Goal: Download file/media

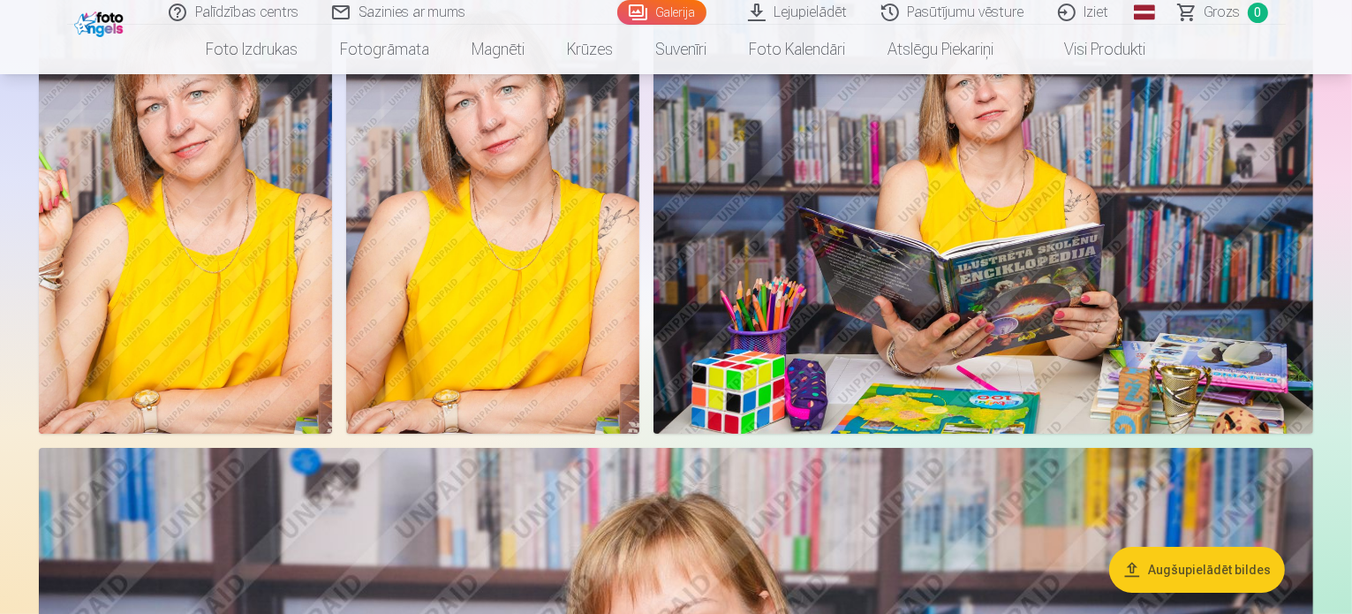
scroll to position [198, 0]
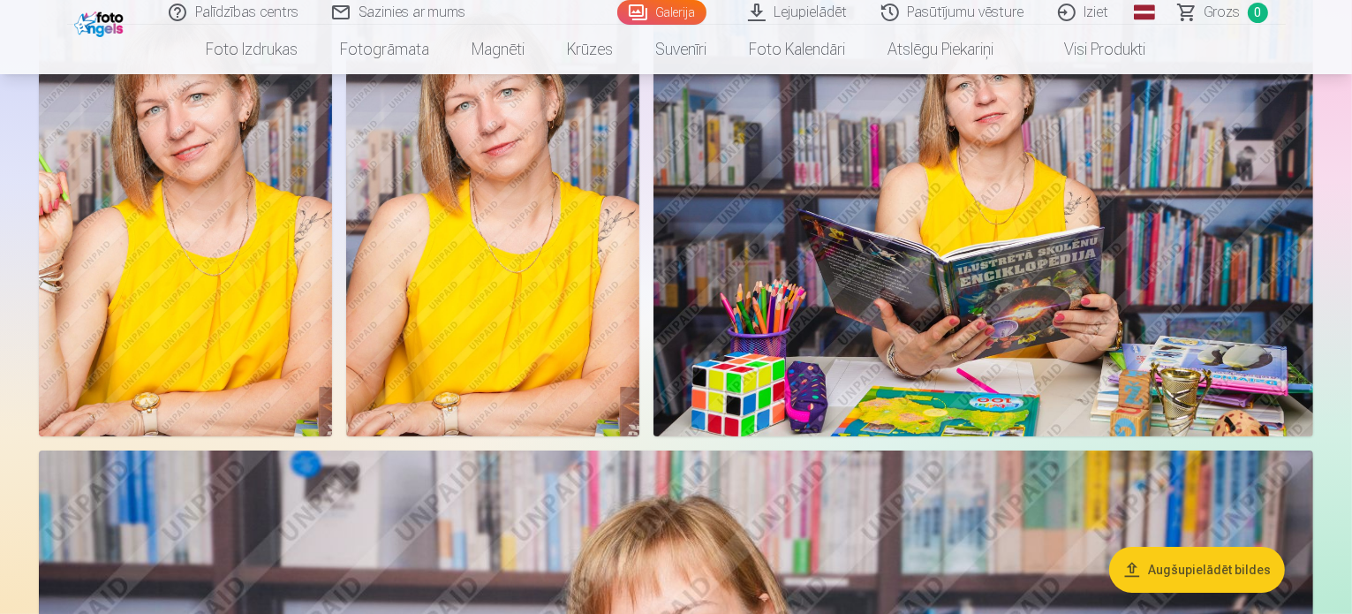
click at [806, 18] on link "Lejupielādēt" at bounding box center [798, 12] width 133 height 25
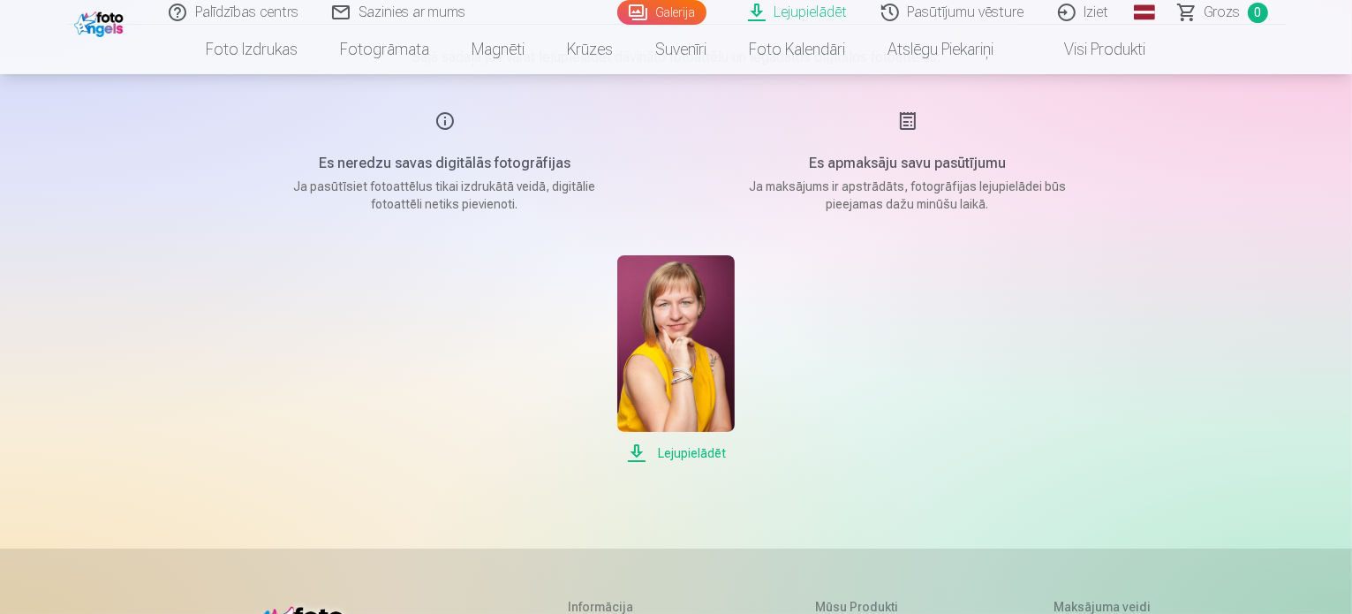
scroll to position [191, 0]
click at [680, 446] on span "Lejupielādēt" at bounding box center [675, 451] width 117 height 21
click at [1084, 13] on link "Iziet" at bounding box center [1084, 12] width 85 height 25
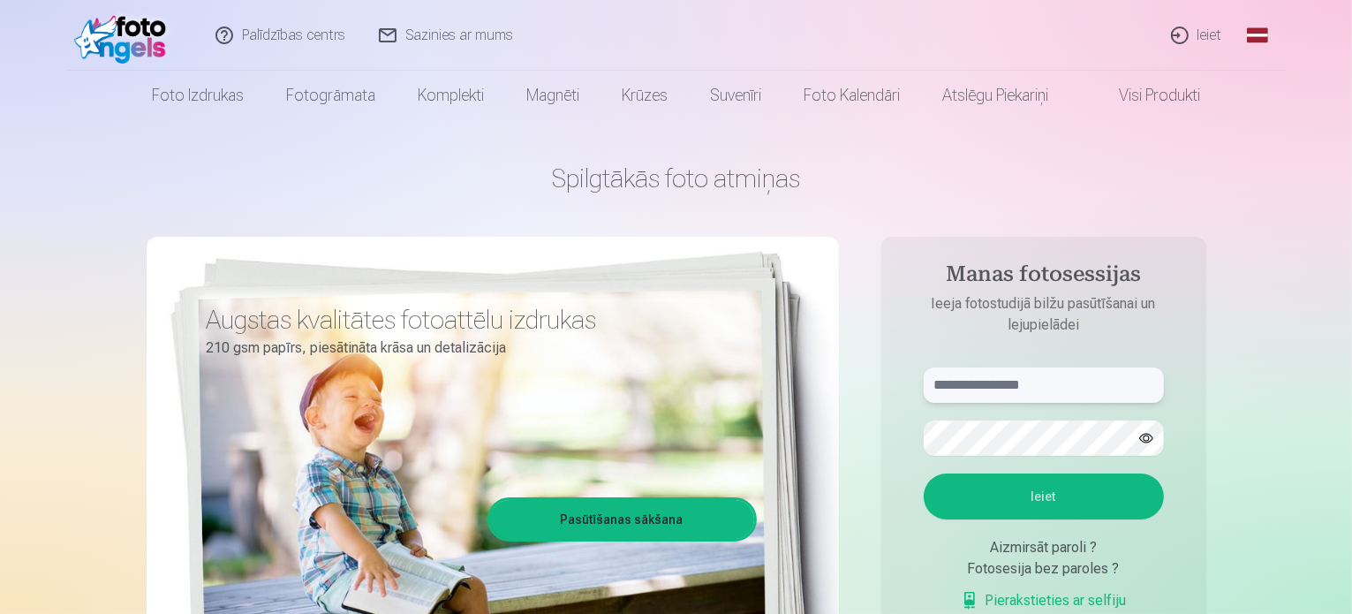
click at [1019, 388] on input "text" at bounding box center [1043, 384] width 240 height 35
type input "**********"
click at [923, 473] on button "Ieiet" at bounding box center [1043, 496] width 240 height 46
click at [1049, 493] on button "Ieiet" at bounding box center [1043, 496] width 240 height 46
